Goal: Transaction & Acquisition: Purchase product/service

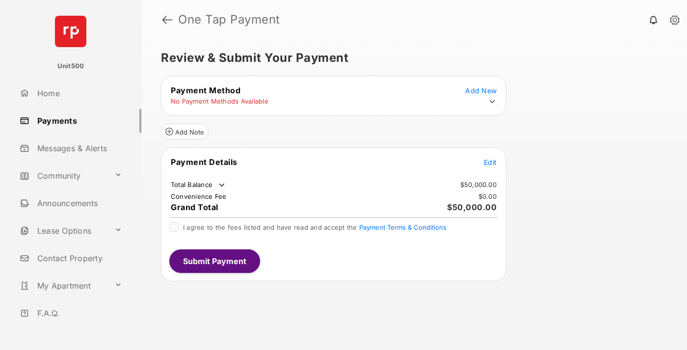
click at [490, 162] on span "Edit" at bounding box center [490, 162] width 13 height 8
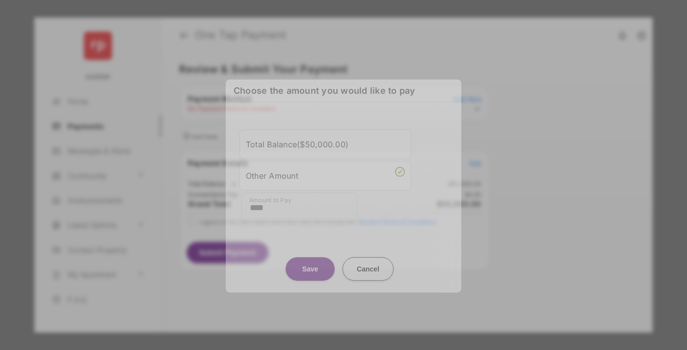
type input "****"
click at [310, 260] on button "Save" at bounding box center [309, 269] width 49 height 24
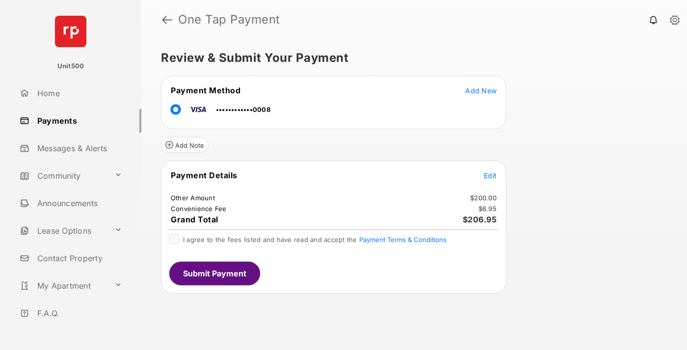
click at [490, 175] on span "Edit" at bounding box center [490, 175] width 13 height 8
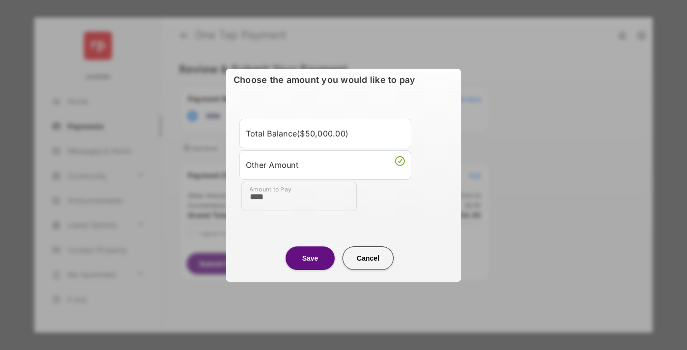
click at [310, 258] on button "Save" at bounding box center [309, 258] width 49 height 24
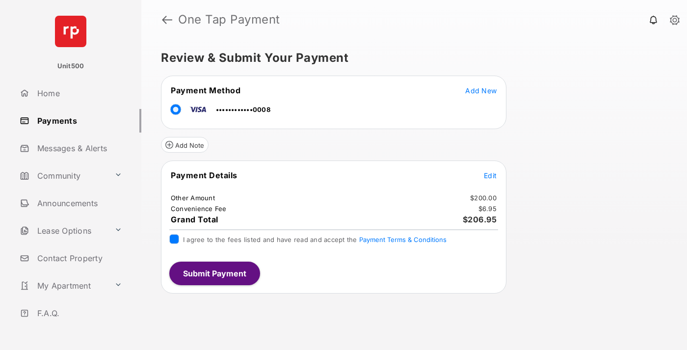
click at [214, 273] on button "Submit Payment" at bounding box center [214, 273] width 91 height 24
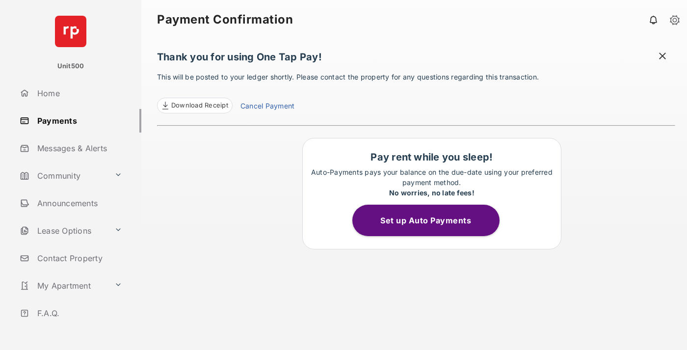
click at [662, 57] on span at bounding box center [662, 57] width 10 height 12
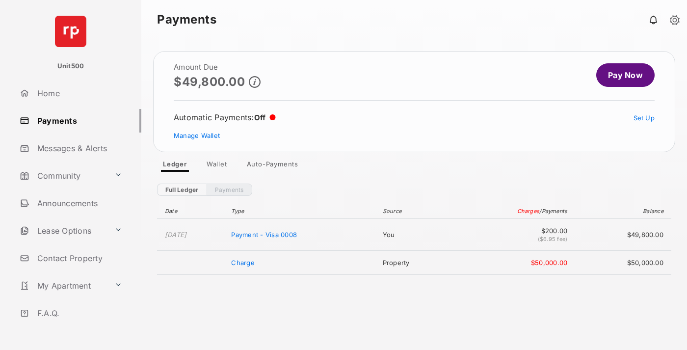
click at [197, 135] on link "Manage Wallet" at bounding box center [197, 135] width 46 height 8
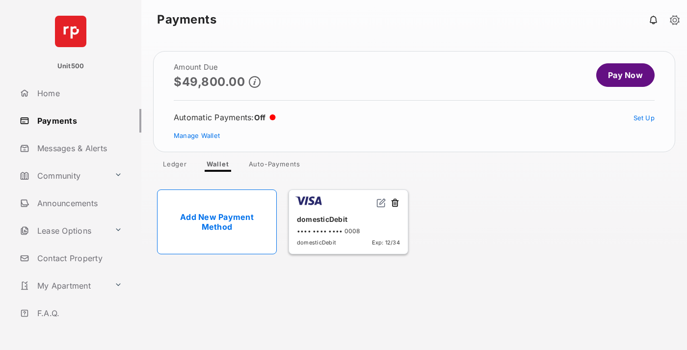
click at [395, 203] on button at bounding box center [395, 203] width 10 height 11
